Goal: Transaction & Acquisition: Obtain resource

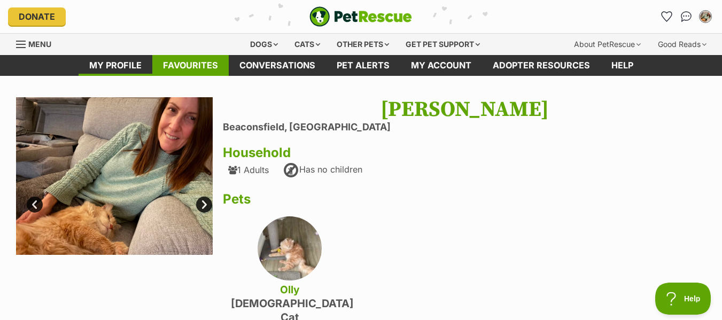
click at [196, 68] on link "Favourites" at bounding box center [190, 65] width 76 height 21
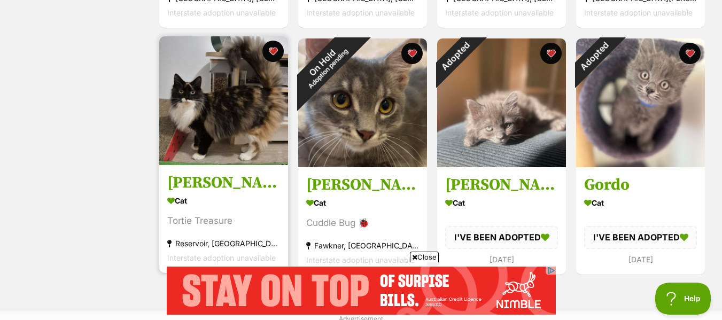
click at [196, 185] on h3 "[PERSON_NAME]" at bounding box center [223, 183] width 113 height 20
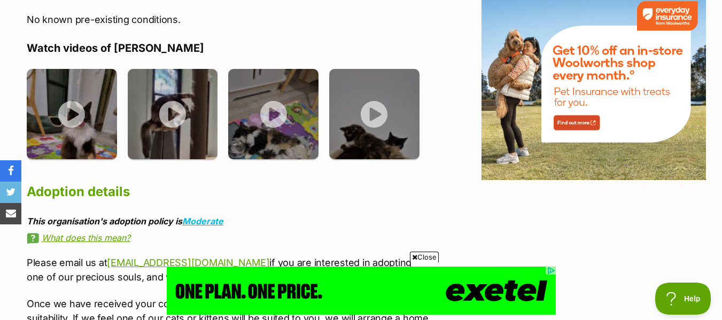
scroll to position [1336, 0]
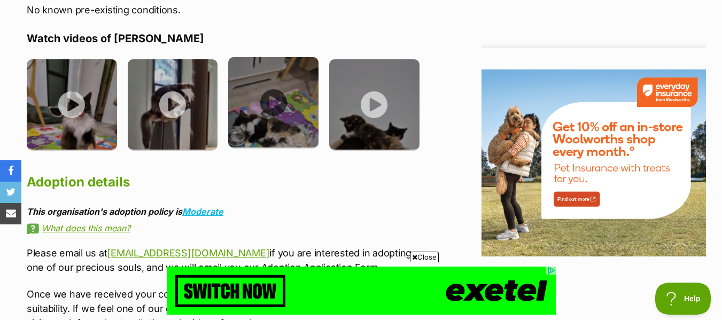
click at [276, 68] on img at bounding box center [273, 102] width 90 height 90
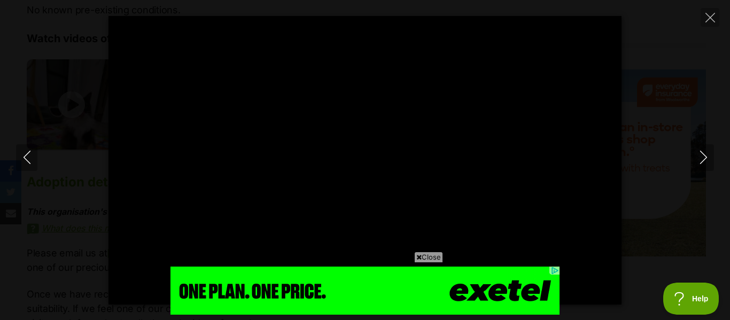
click at [428, 259] on span "Close" at bounding box center [428, 257] width 29 height 11
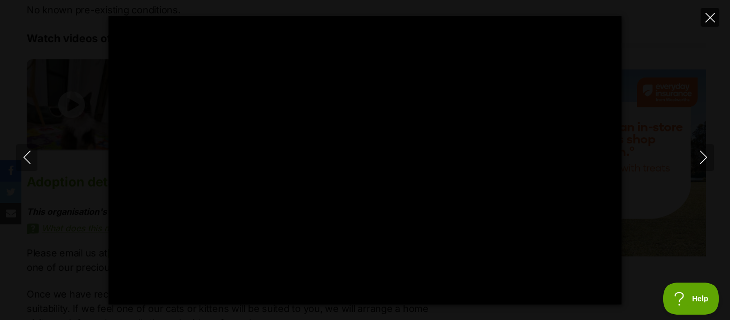
click at [712, 18] on icon "Close" at bounding box center [710, 18] width 10 height 10
type input "97.78"
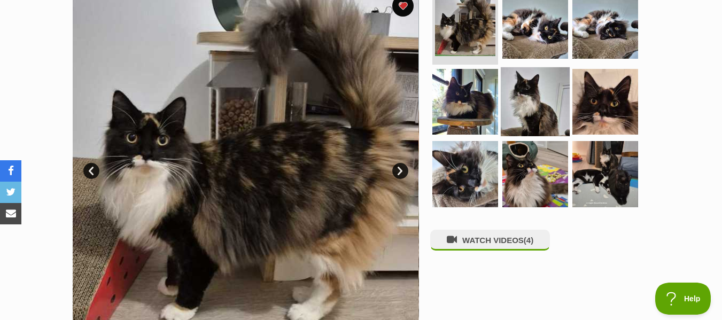
scroll to position [214, 0]
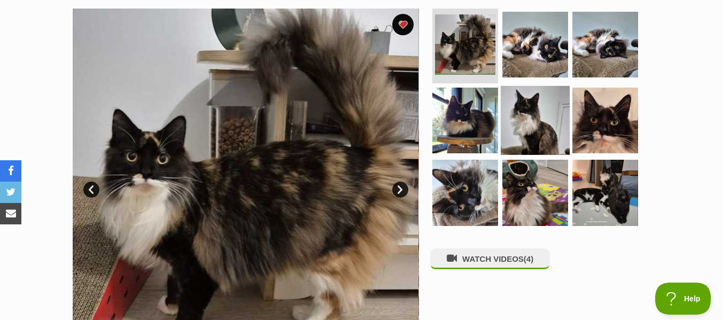
click at [522, 115] on img at bounding box center [535, 120] width 69 height 69
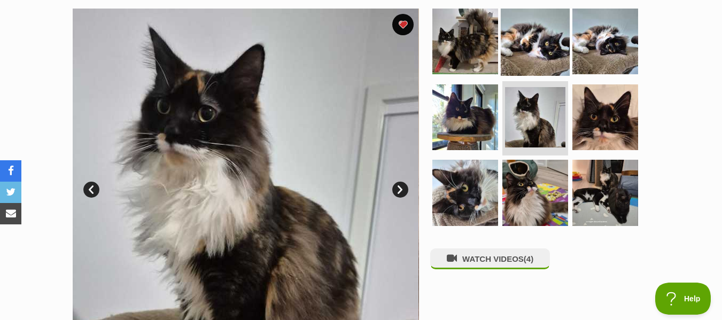
click at [528, 60] on img at bounding box center [535, 41] width 69 height 69
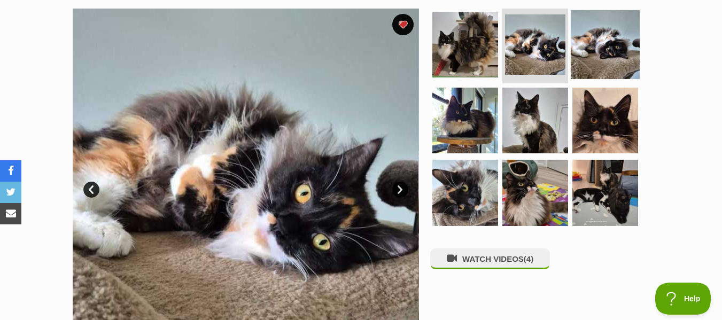
click at [589, 43] on img at bounding box center [605, 44] width 69 height 69
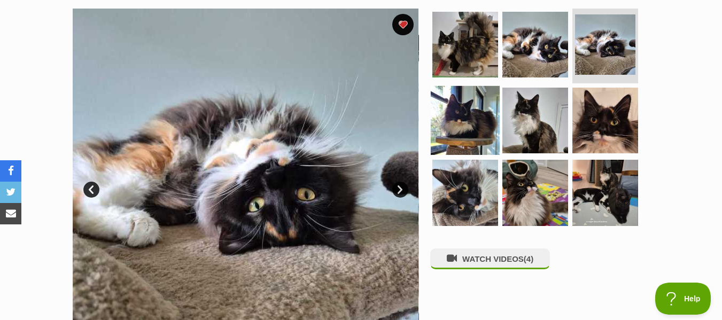
click at [468, 126] on img at bounding box center [465, 120] width 69 height 69
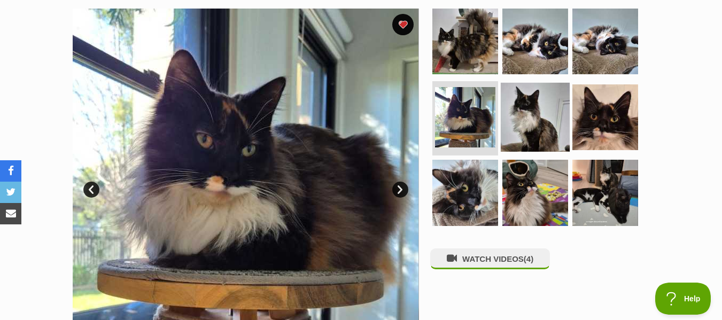
click at [511, 125] on img at bounding box center [535, 116] width 69 height 69
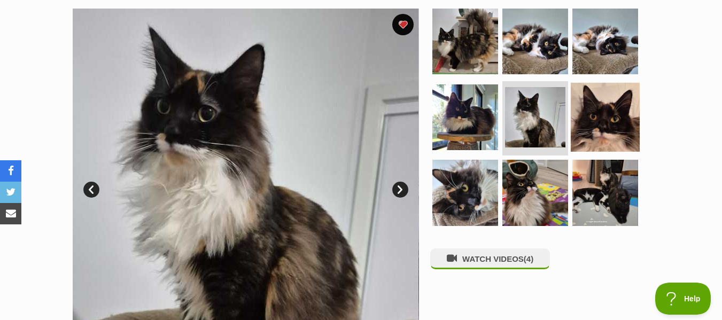
click at [620, 126] on img at bounding box center [605, 116] width 69 height 69
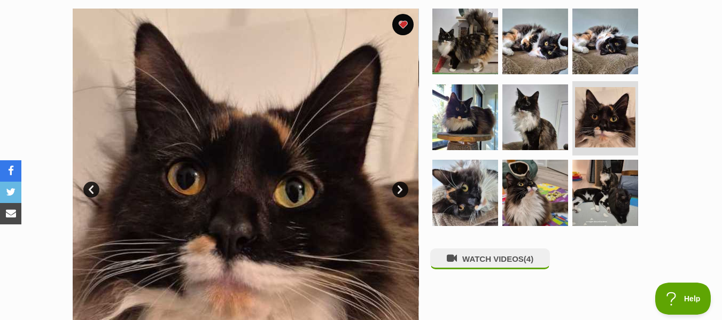
scroll to position [267, 0]
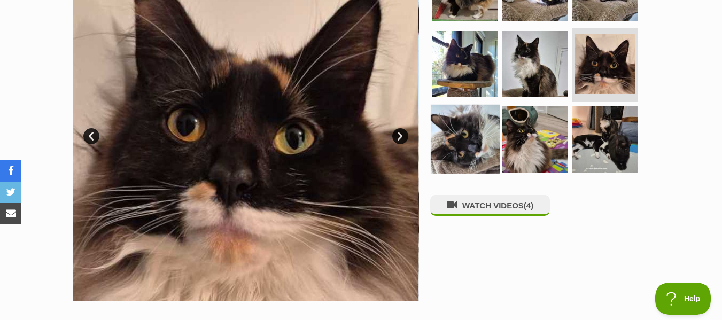
click at [452, 140] on img at bounding box center [465, 139] width 69 height 69
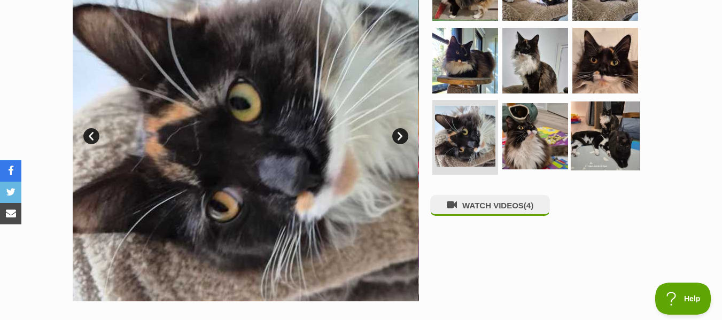
click at [601, 134] on img at bounding box center [605, 136] width 69 height 69
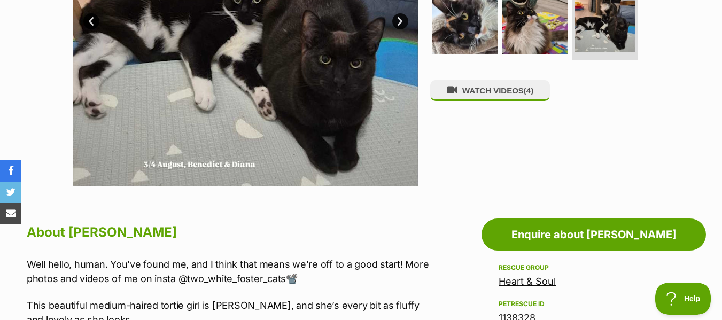
scroll to position [374, 0]
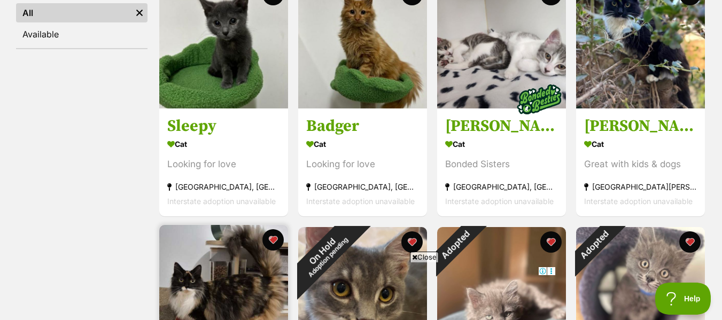
scroll to position [214, 0]
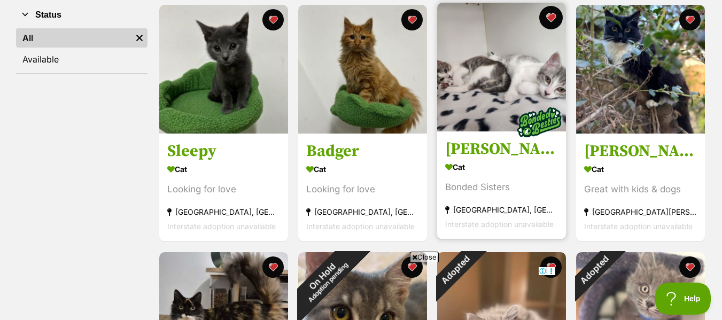
click at [549, 19] on button "favourite" at bounding box center [551, 18] width 24 height 24
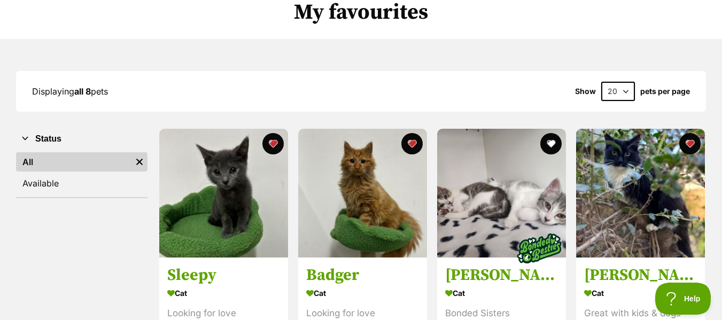
scroll to position [0, 0]
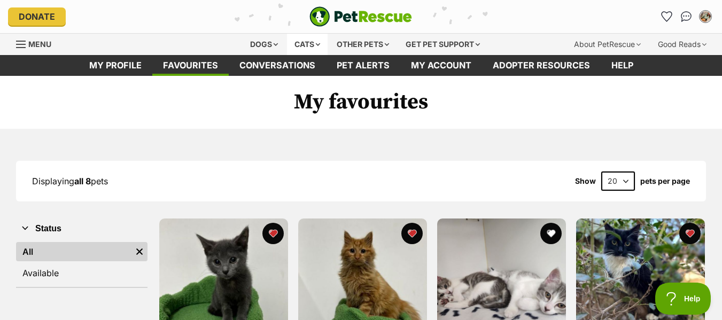
click at [318, 44] on div "Cats" at bounding box center [307, 44] width 41 height 21
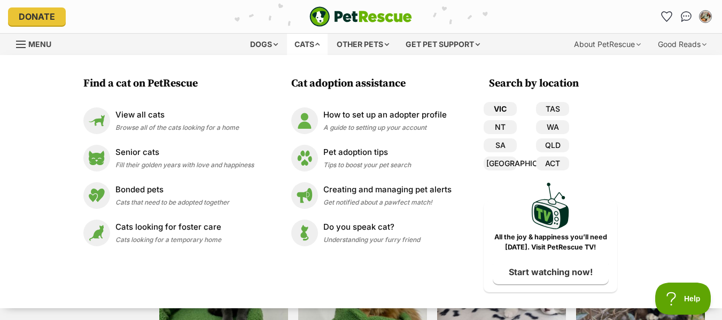
click at [504, 106] on link "VIC" at bounding box center [500, 109] width 33 height 14
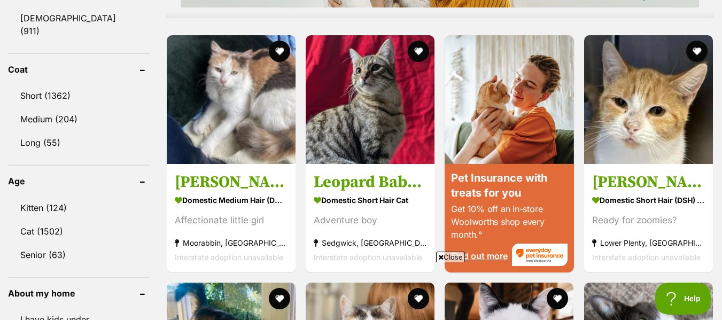
scroll to position [1015, 0]
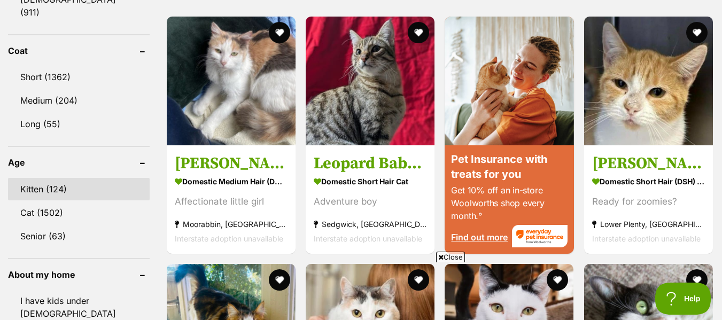
click at [59, 178] on link "Kitten (124)" at bounding box center [79, 189] width 142 height 22
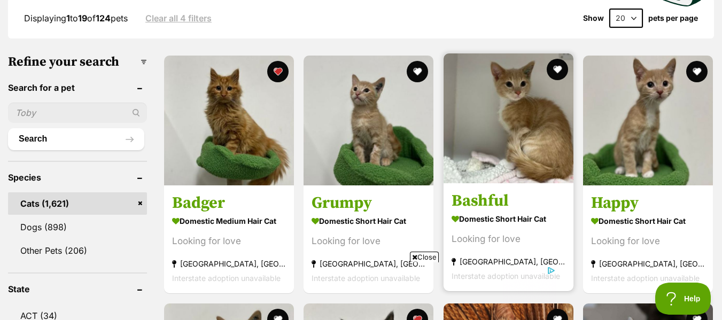
scroll to position [321, 0]
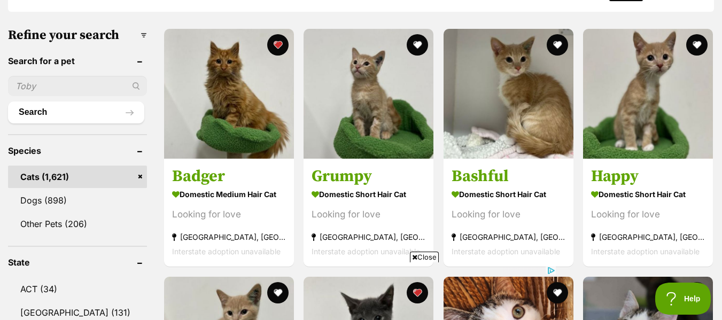
click at [421, 260] on span "Close" at bounding box center [424, 257] width 29 height 11
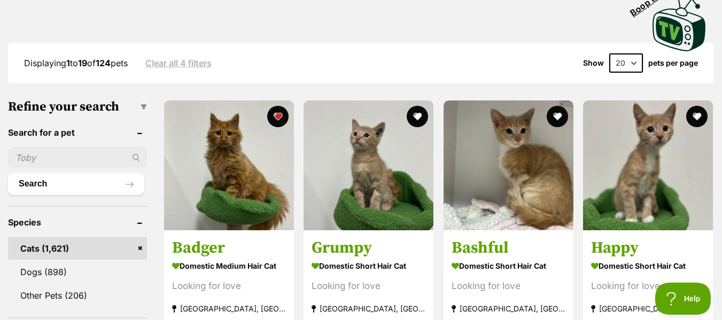
scroll to position [267, 0]
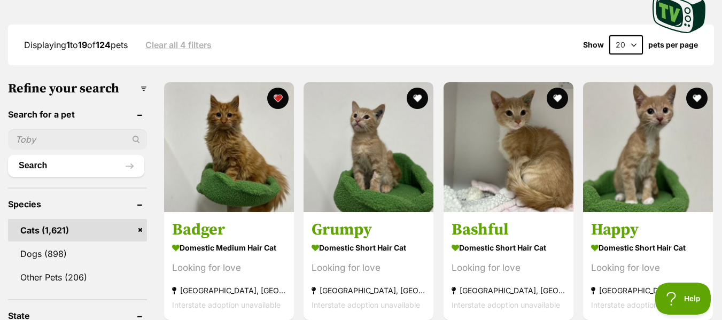
click at [628, 46] on select "20 40 60" at bounding box center [626, 44] width 34 height 19
select select "60"
click at [609, 35] on select "20 40 60" at bounding box center [626, 44] width 34 height 19
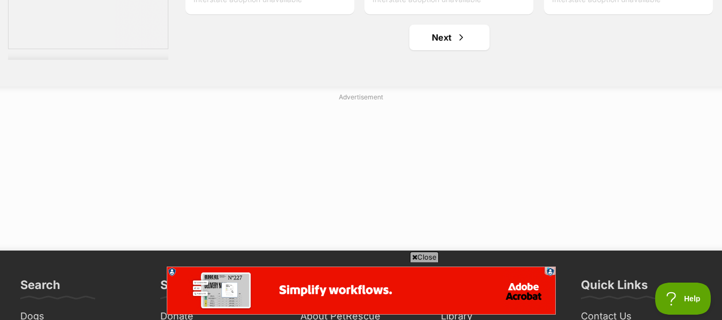
scroll to position [7749, 0]
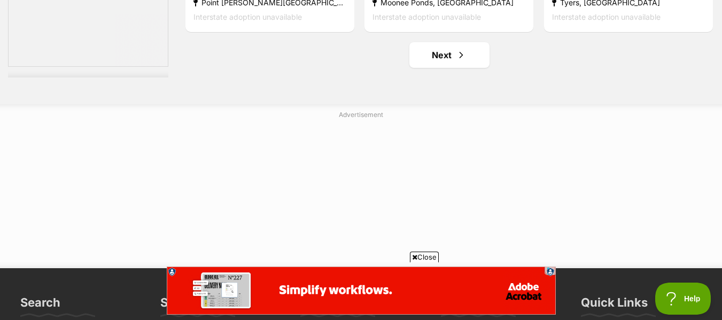
click at [423, 259] on span "Close" at bounding box center [424, 257] width 29 height 11
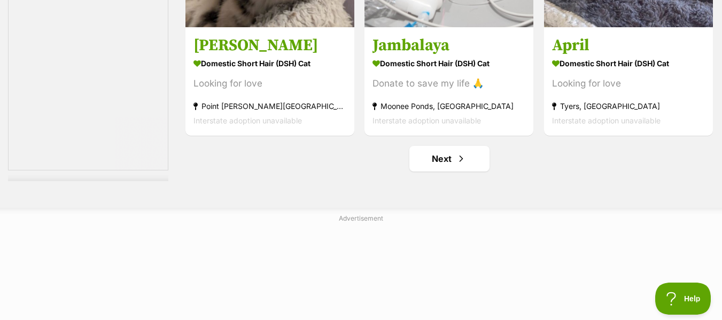
scroll to position [7642, 0]
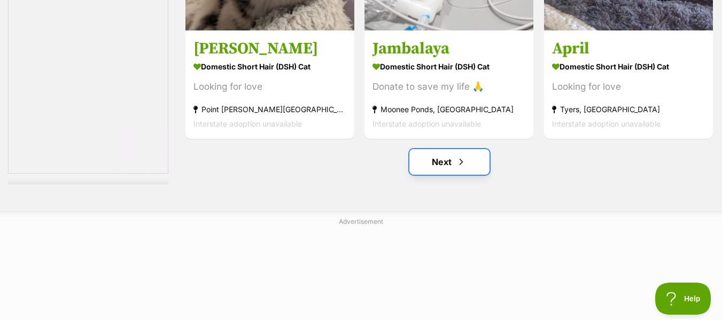
click at [451, 170] on link "Next" at bounding box center [449, 162] width 80 height 26
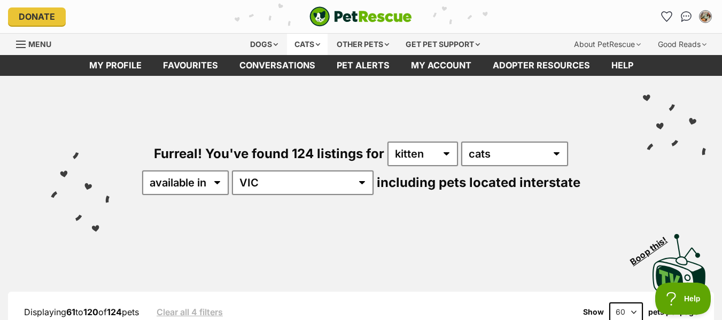
click at [305, 45] on div "Cats" at bounding box center [307, 44] width 41 height 21
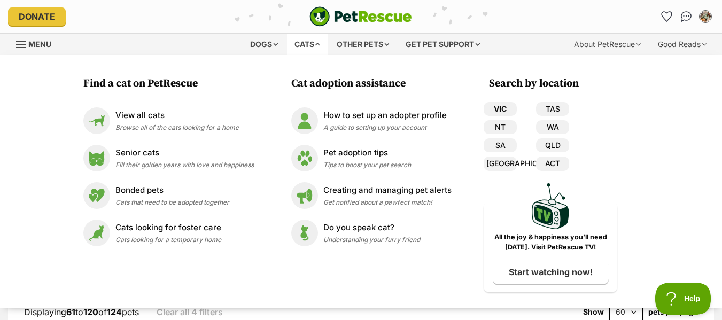
click at [502, 112] on link "VIC" at bounding box center [500, 109] width 33 height 14
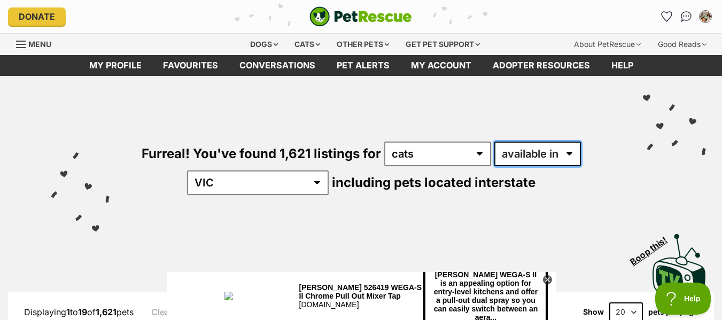
click at [533, 158] on select "available in located in" at bounding box center [537, 154] width 87 height 25
select select "disabled"
click at [494, 142] on select "available in located in" at bounding box center [537, 154] width 87 height 25
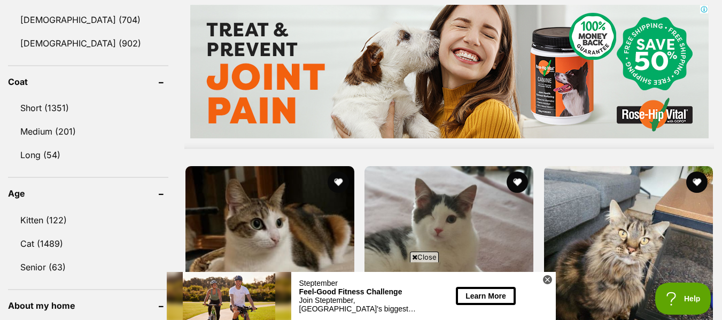
scroll to position [962, 0]
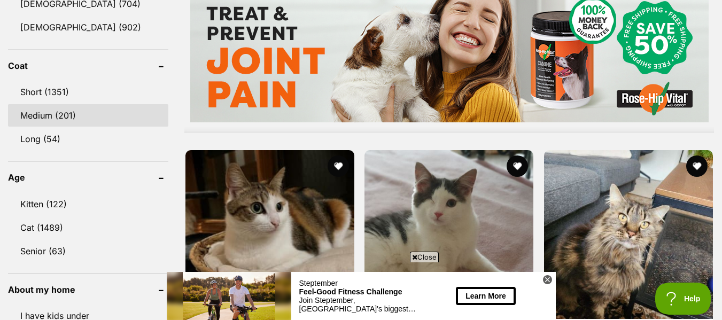
click at [70, 115] on link "Medium (201)" at bounding box center [88, 115] width 160 height 22
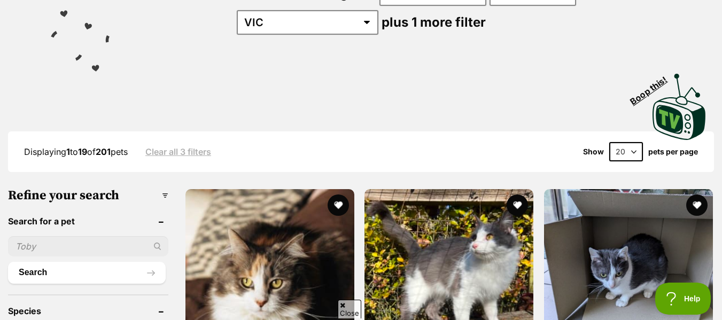
click at [636, 152] on select "20 40 60" at bounding box center [626, 151] width 34 height 19
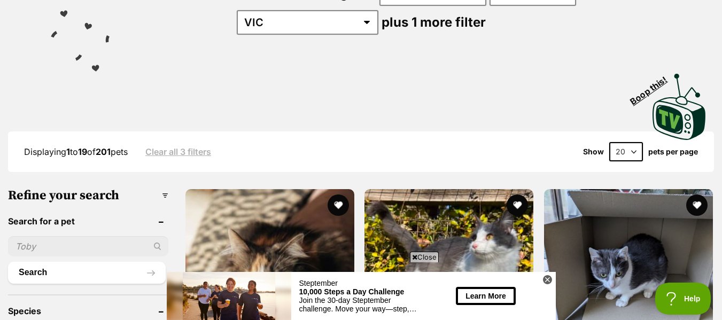
select select "60"
click at [609, 142] on select "20 40 60" at bounding box center [626, 151] width 34 height 19
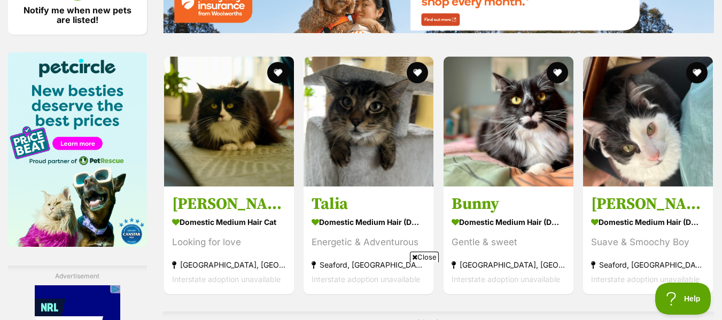
scroll to position [1603, 0]
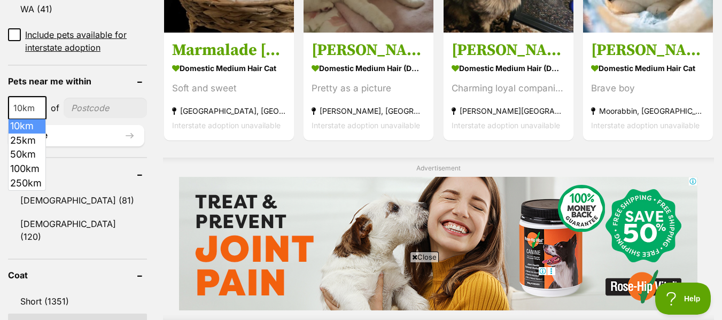
click at [17, 110] on span "10km" at bounding box center [27, 107] width 36 height 15
drag, startPoint x: 17, startPoint y: 153, endPoint x: 36, endPoint y: 140, distance: 23.9
select select "50"
click at [88, 109] on input"] "postcode" at bounding box center [106, 108] width 82 height 20
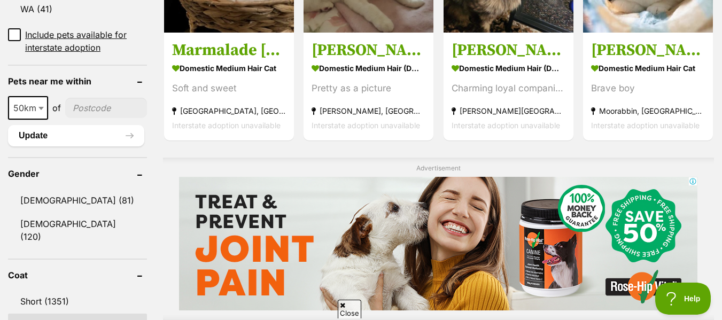
type input"] "3807"
click at [73, 137] on button "Update" at bounding box center [76, 135] width 136 height 21
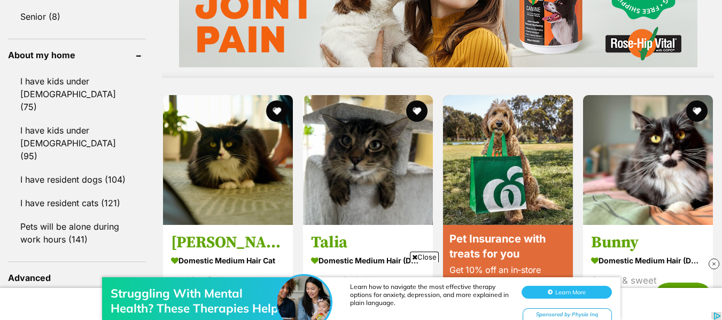
scroll to position [909, 0]
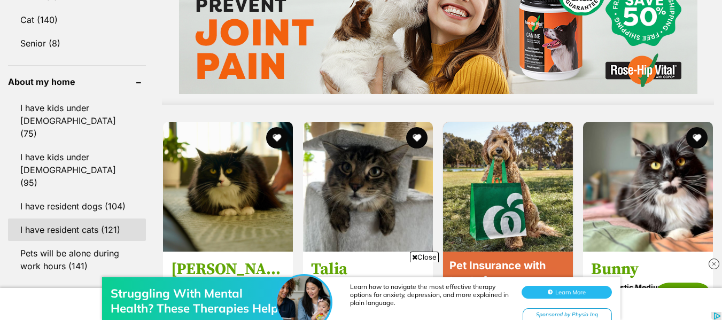
click at [78, 219] on link "I have resident cats (121)" at bounding box center [77, 230] width 138 height 22
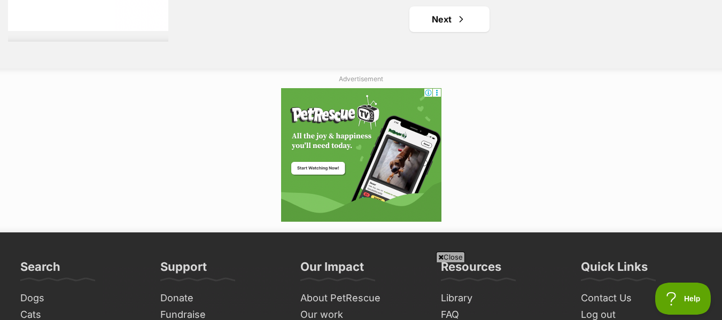
scroll to position [2779, 0]
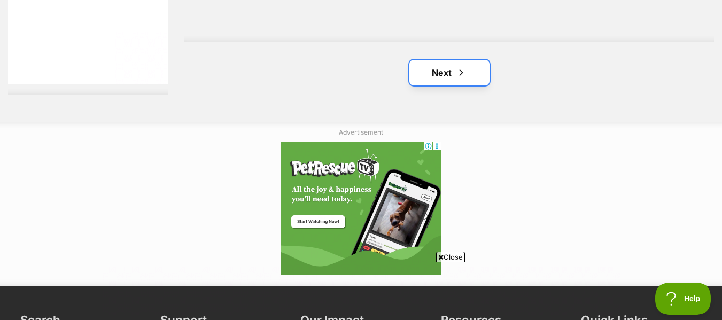
click at [470, 86] on link "Next" at bounding box center [449, 73] width 80 height 26
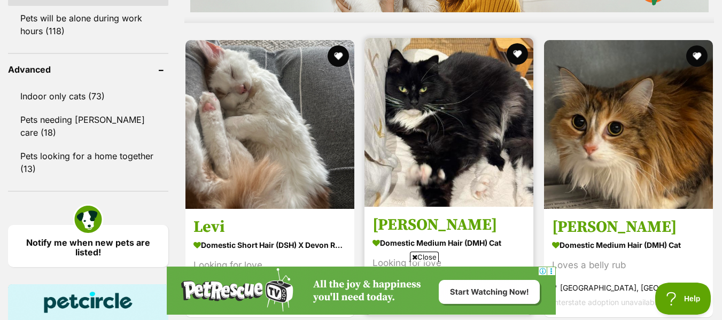
scroll to position [1122, 0]
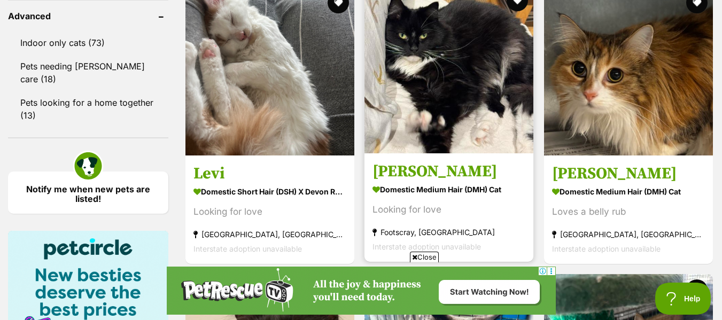
click at [451, 106] on img at bounding box center [448, 69] width 169 height 169
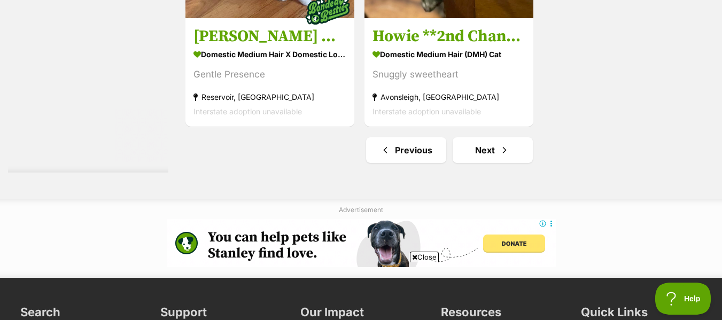
scroll to position [2672, 0]
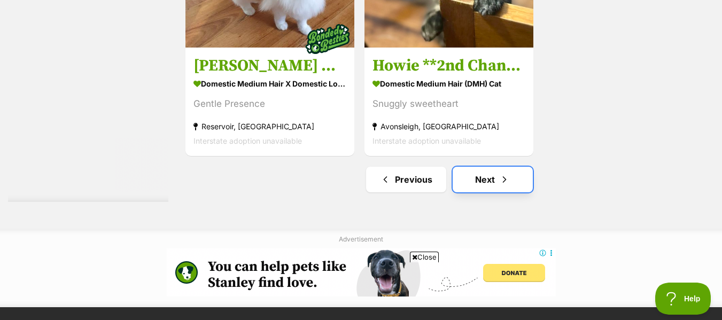
click at [493, 186] on link "Next" at bounding box center [493, 180] width 80 height 26
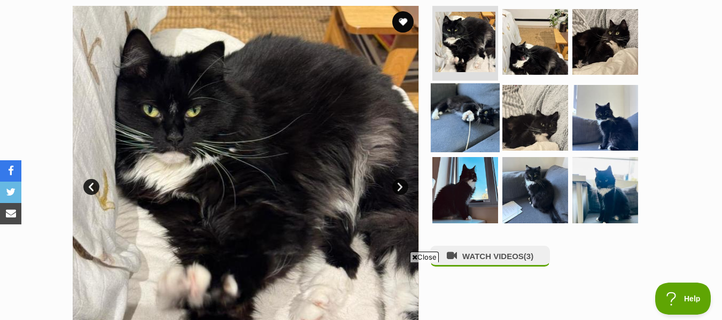
scroll to position [214, 0]
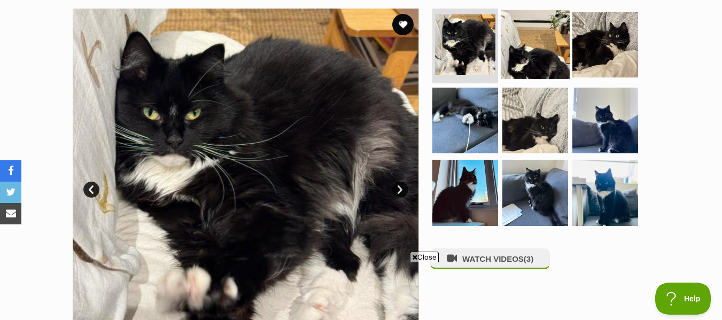
click at [528, 60] on img at bounding box center [535, 44] width 69 height 69
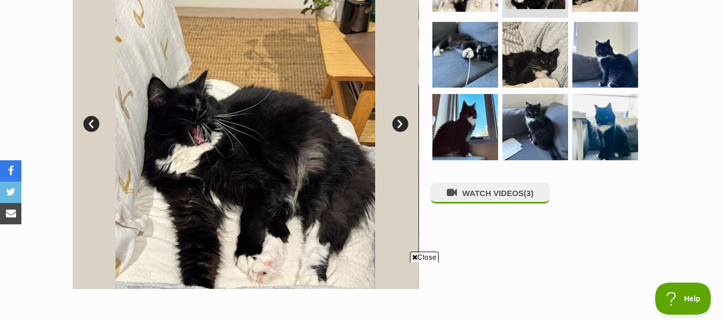
scroll to position [267, 0]
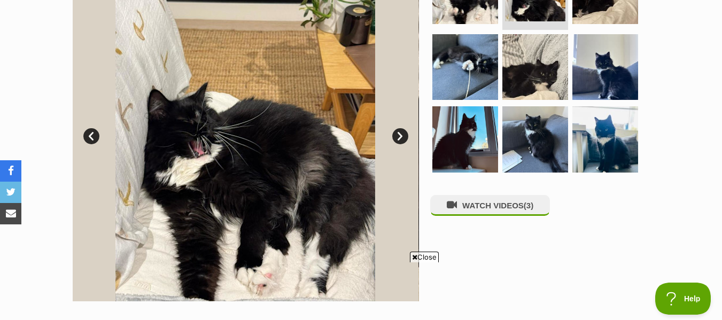
click at [420, 257] on span "Close" at bounding box center [424, 257] width 29 height 11
click at [400, 141] on link "Next" at bounding box center [400, 136] width 16 height 16
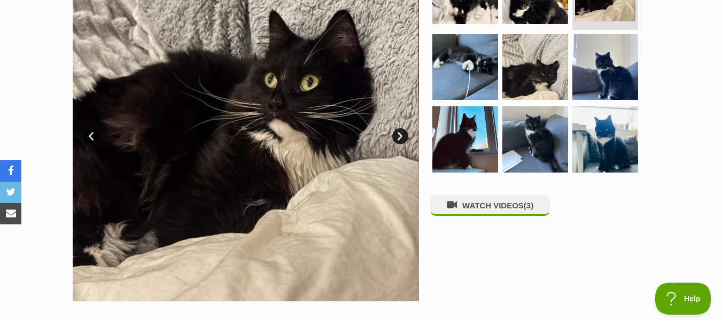
click at [400, 141] on link "Next" at bounding box center [400, 136] width 16 height 16
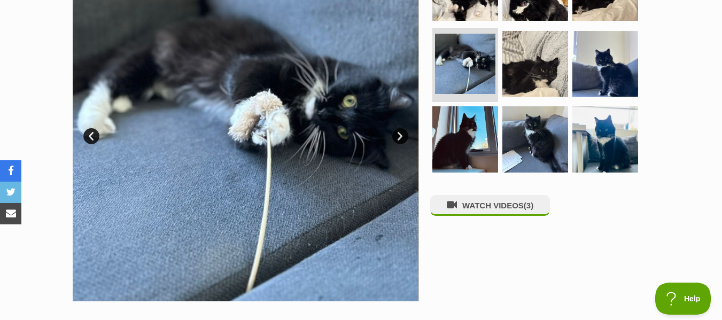
click at [400, 141] on link "Next" at bounding box center [400, 136] width 16 height 16
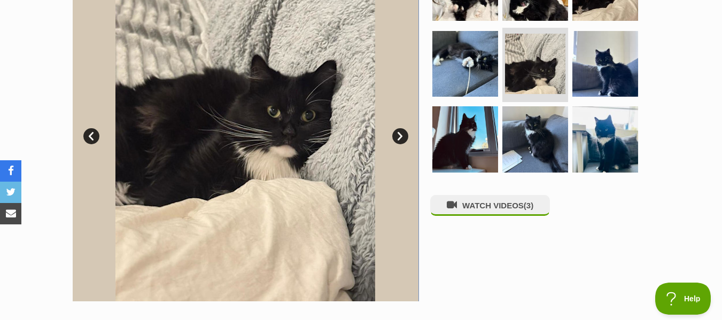
click at [400, 141] on link "Next" at bounding box center [400, 136] width 16 height 16
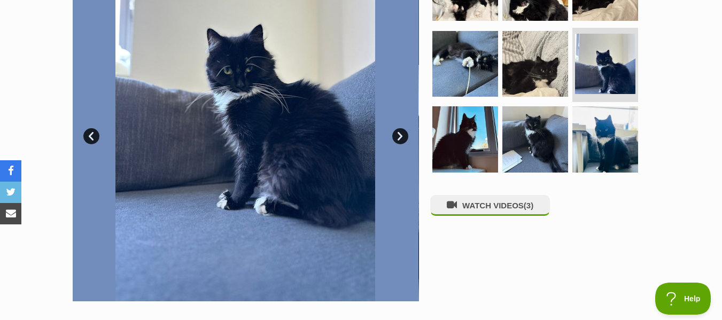
click at [400, 141] on link "Next" at bounding box center [400, 136] width 16 height 16
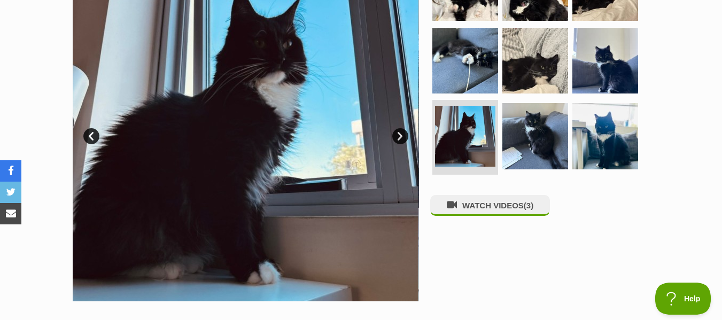
click at [400, 141] on link "Next" at bounding box center [400, 136] width 16 height 16
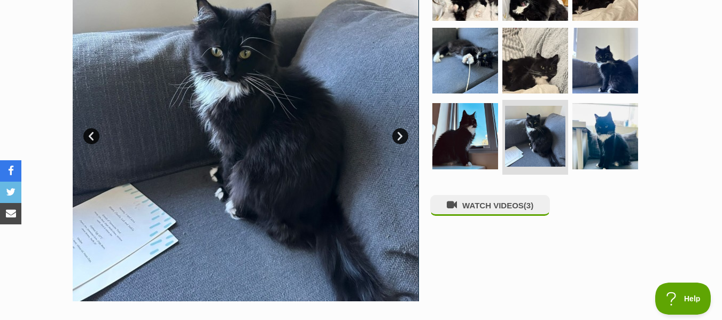
click at [400, 141] on link "Next" at bounding box center [400, 136] width 16 height 16
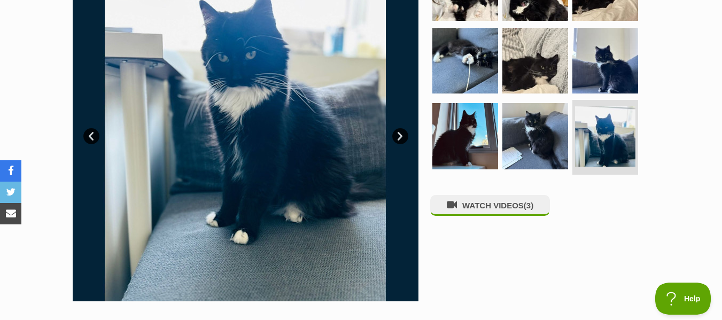
click at [400, 141] on link "Next" at bounding box center [400, 136] width 16 height 16
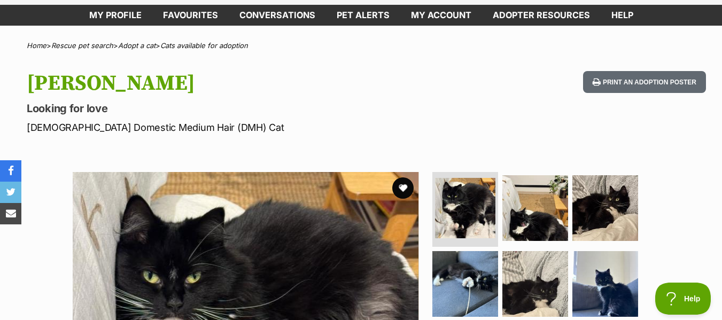
scroll to position [0, 0]
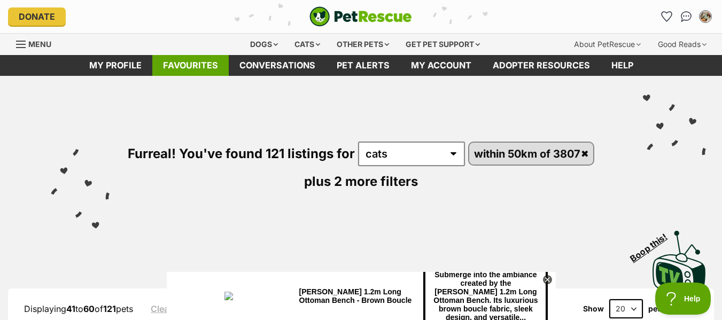
click at [180, 65] on link "Favourites" at bounding box center [190, 65] width 76 height 21
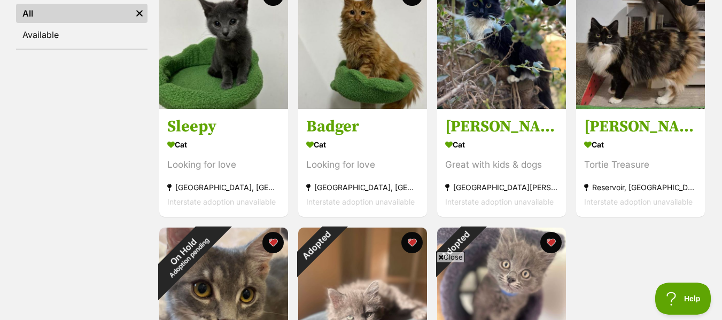
scroll to position [267, 0]
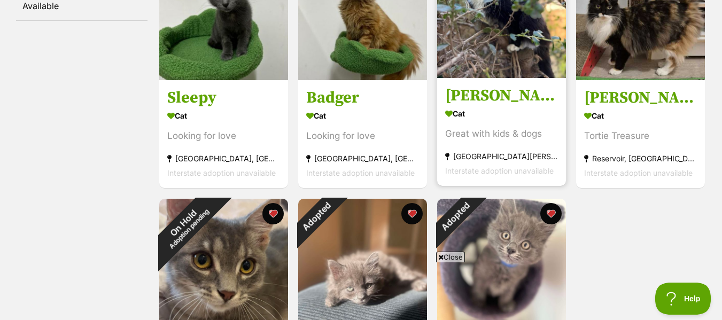
click at [488, 71] on img at bounding box center [501, 13] width 129 height 129
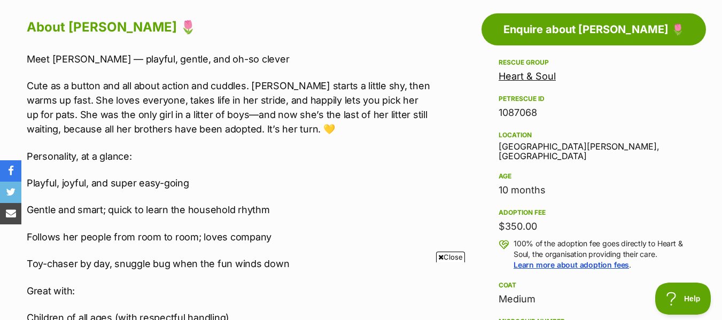
scroll to position [588, 0]
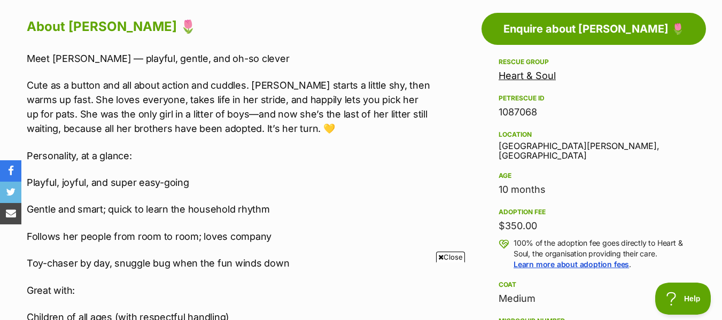
click at [503, 77] on link "Heart & Soul" at bounding box center [527, 75] width 57 height 11
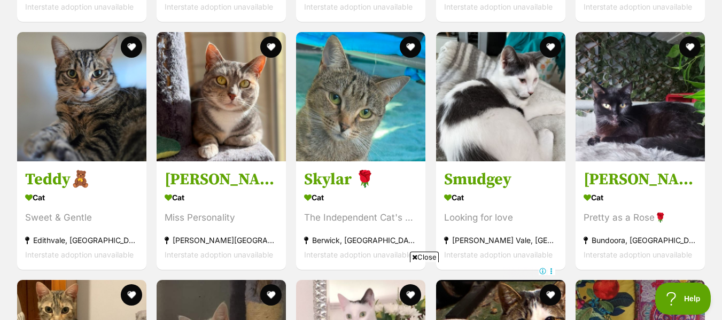
scroll to position [1764, 0]
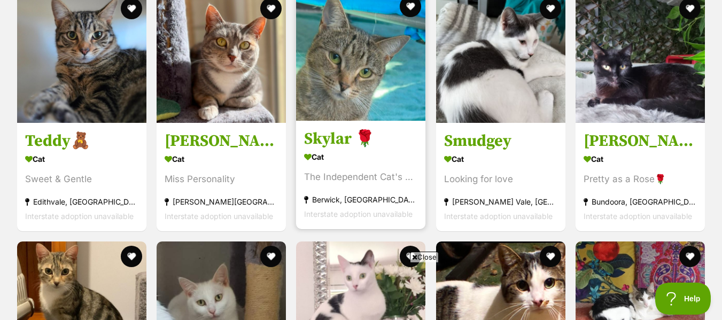
click at [331, 147] on h3 "Skylar 🌹" at bounding box center [360, 139] width 113 height 20
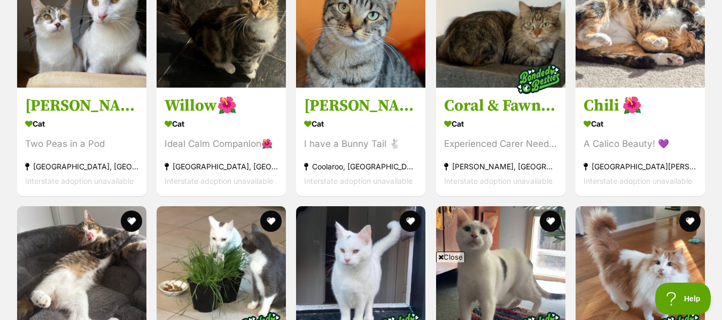
scroll to position [2295, 0]
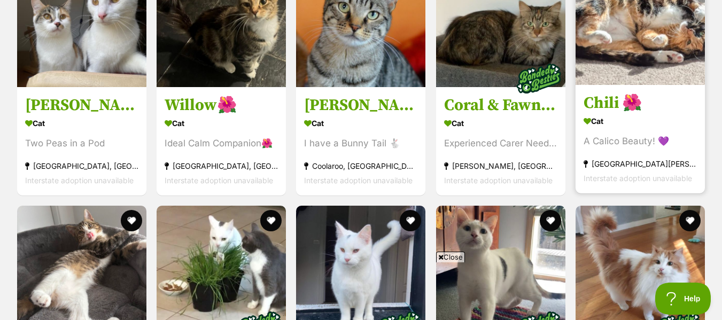
click at [604, 113] on h3 "Chili 🌺" at bounding box center [640, 103] width 113 height 20
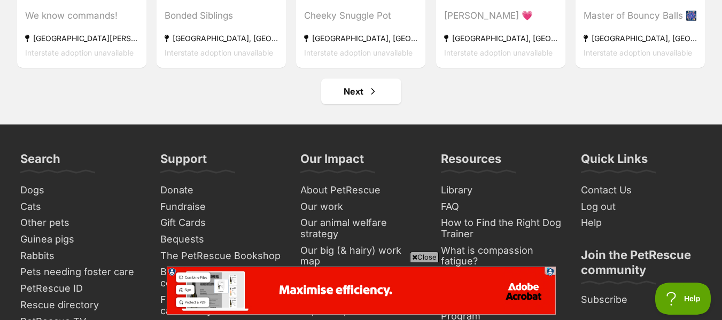
scroll to position [4159, 0]
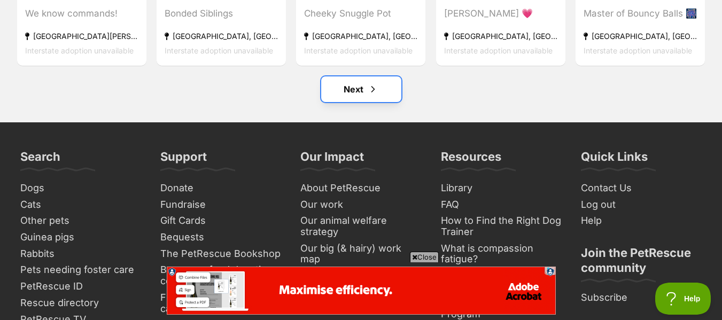
click at [345, 102] on link "Next" at bounding box center [361, 89] width 80 height 26
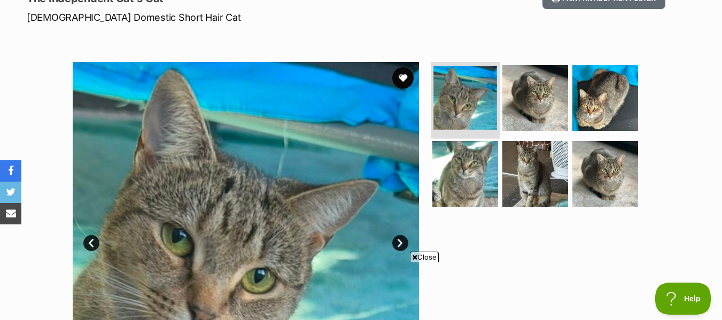
click at [442, 112] on img at bounding box center [465, 98] width 64 height 64
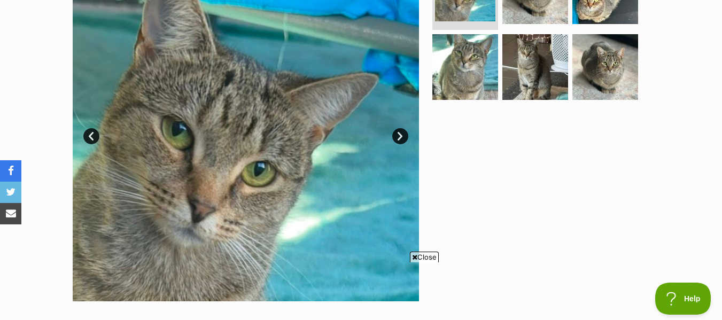
click at [425, 259] on span "Close" at bounding box center [424, 257] width 29 height 11
click at [399, 137] on link "Next" at bounding box center [400, 136] width 16 height 16
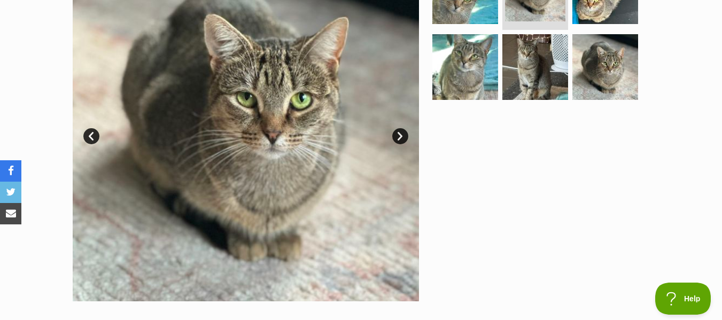
click at [399, 137] on link "Next" at bounding box center [400, 136] width 16 height 16
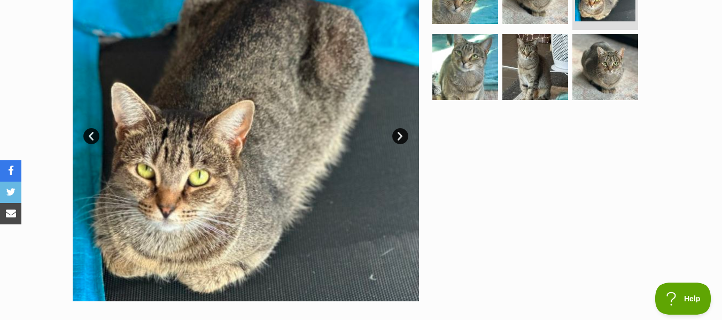
click at [399, 137] on link "Next" at bounding box center [400, 136] width 16 height 16
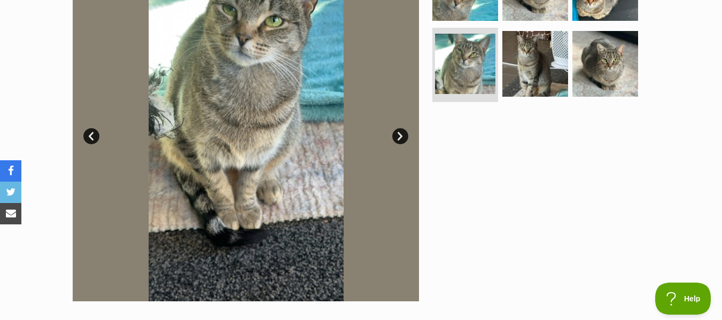
click at [399, 137] on link "Next" at bounding box center [400, 136] width 16 height 16
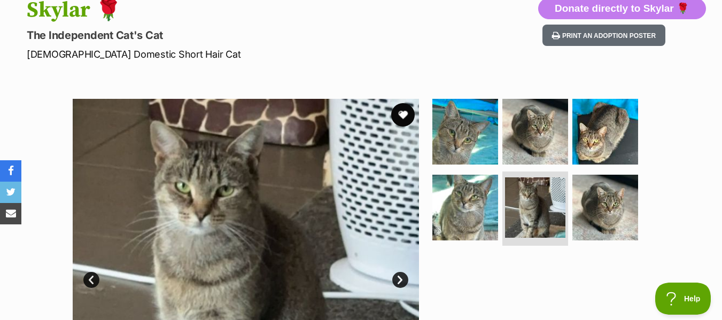
scroll to position [107, 0]
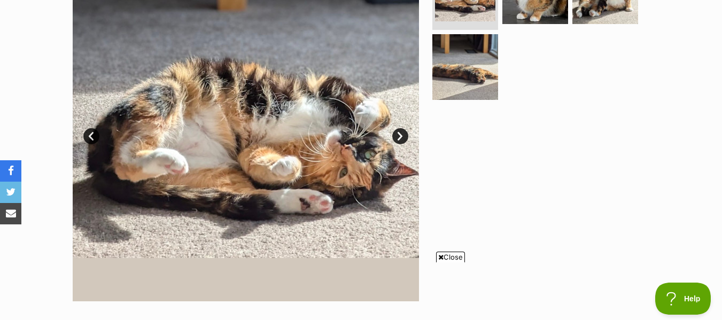
click at [400, 135] on link "Next" at bounding box center [400, 136] width 16 height 16
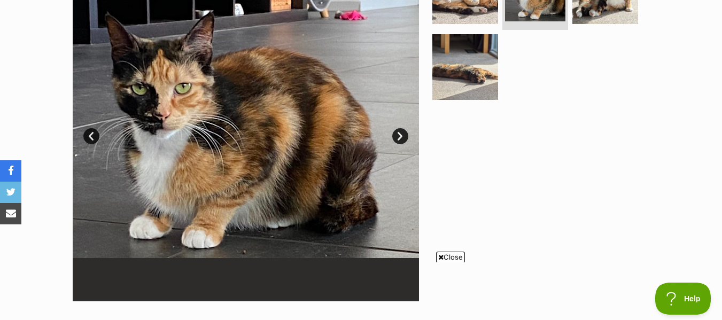
click at [400, 135] on link "Next" at bounding box center [400, 136] width 16 height 16
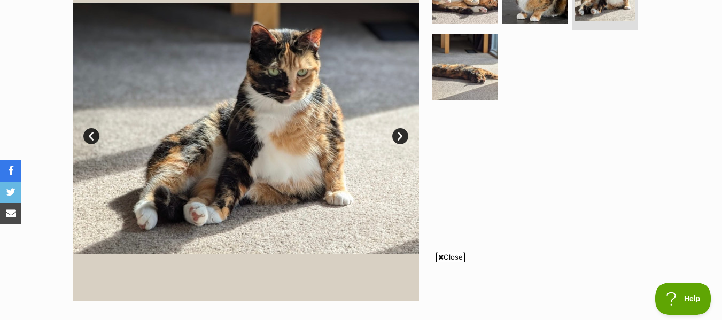
click at [400, 135] on link "Next" at bounding box center [400, 136] width 16 height 16
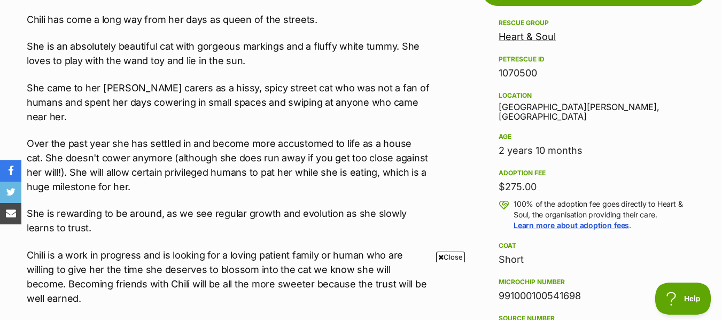
scroll to position [641, 0]
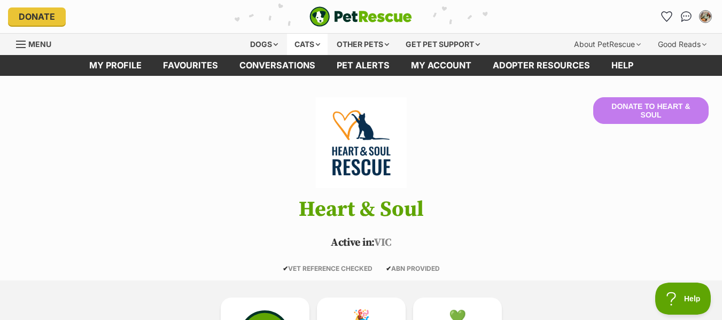
click at [305, 44] on div "Cats" at bounding box center [307, 44] width 41 height 21
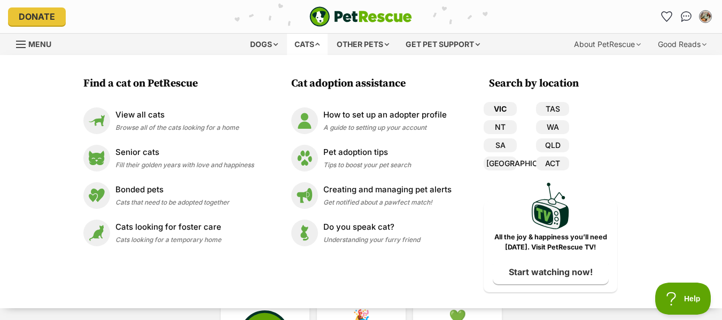
click at [507, 111] on link "VIC" at bounding box center [500, 109] width 33 height 14
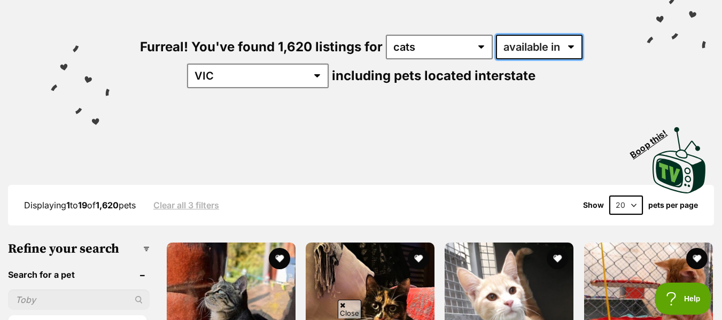
click at [558, 53] on select "available in located in" at bounding box center [539, 47] width 87 height 25
select select "disabled"
click at [496, 35] on select "available in located in" at bounding box center [539, 47] width 87 height 25
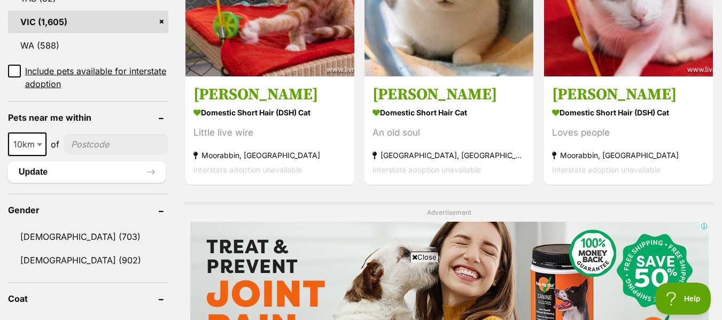
scroll to position [748, 0]
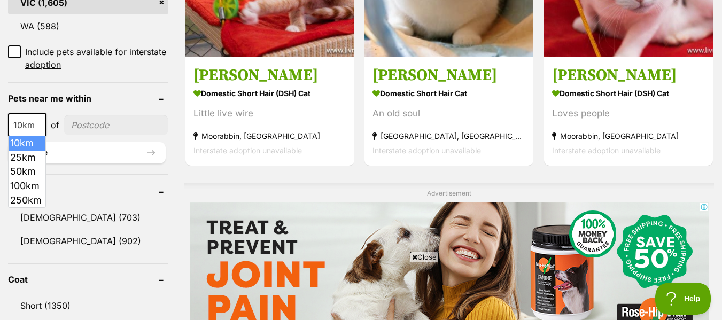
click at [35, 125] on span at bounding box center [40, 125] width 11 height 24
select select "50"
click at [120, 126] on input"] "postcode" at bounding box center [116, 125] width 103 height 20
type input"] "3807"
click at [94, 157] on button "Update" at bounding box center [87, 152] width 158 height 21
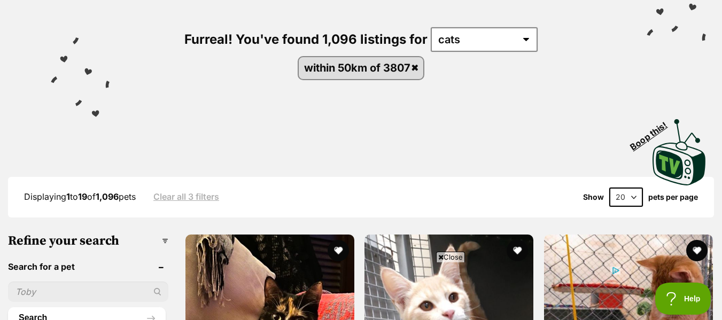
scroll to position [214, 0]
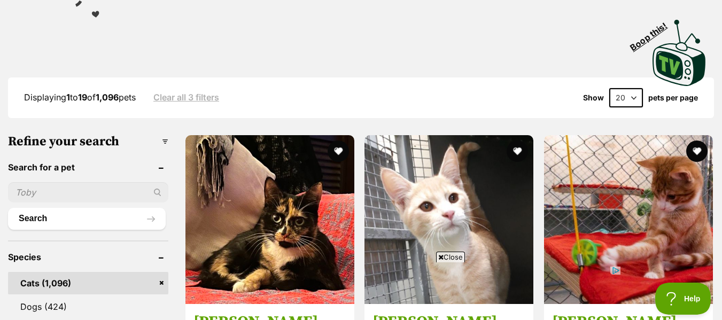
click at [629, 98] on select "20 40 60" at bounding box center [626, 97] width 34 height 19
select select "60"
click at [609, 88] on select "20 40 60" at bounding box center [626, 97] width 34 height 19
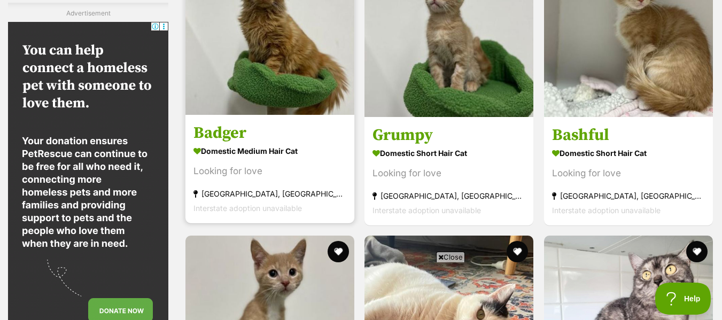
click at [289, 115] on img at bounding box center [269, 30] width 169 height 169
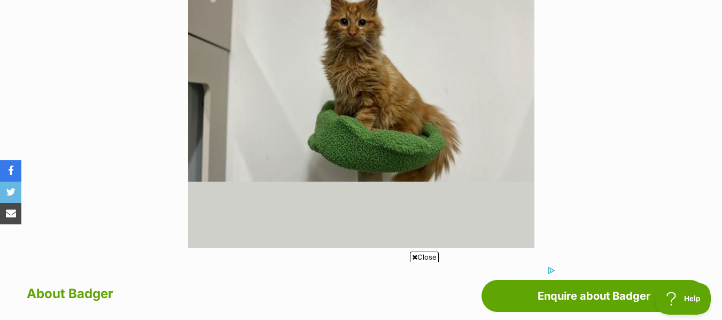
click at [421, 258] on span "Close" at bounding box center [424, 257] width 29 height 11
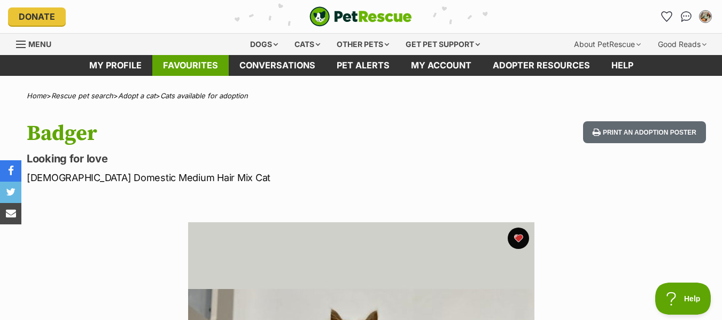
click at [187, 67] on link "Favourites" at bounding box center [190, 65] width 76 height 21
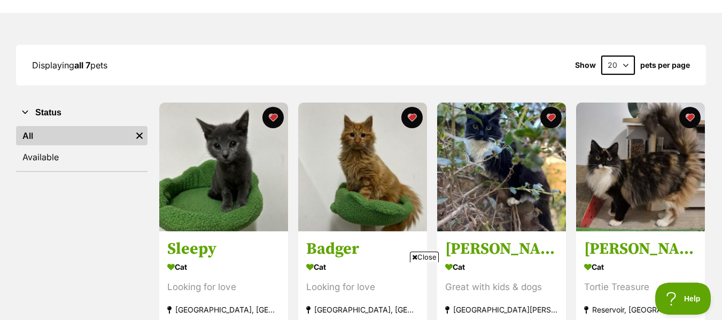
scroll to position [107, 0]
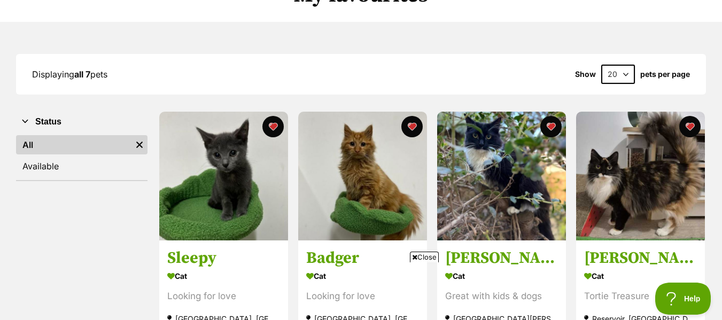
click at [424, 255] on span "Close" at bounding box center [424, 257] width 29 height 11
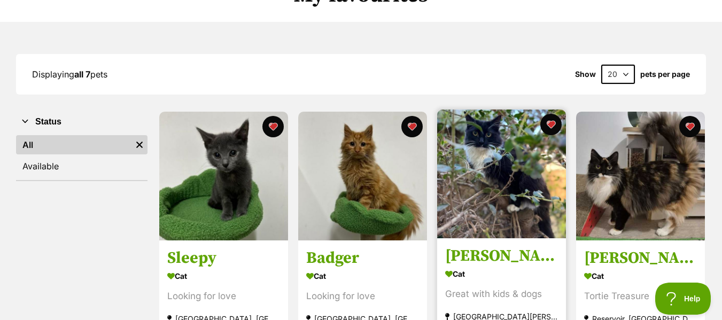
scroll to position [0, 0]
